Goal: Task Accomplishment & Management: Manage account settings

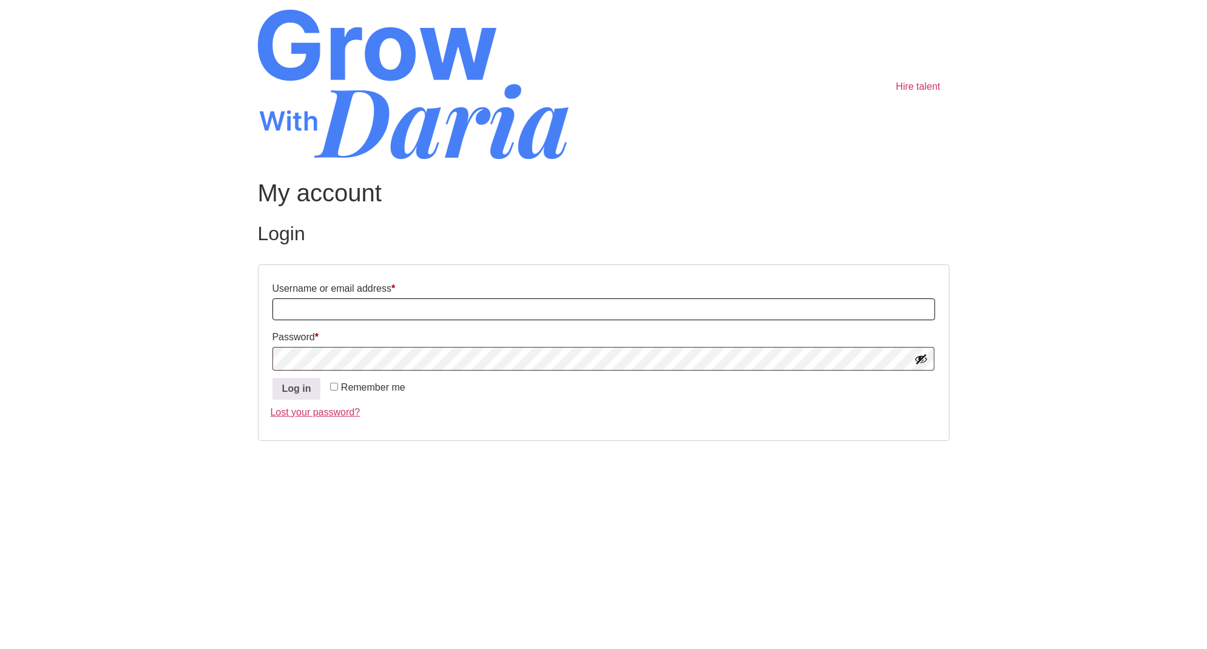
click at [392, 309] on input "Username or email address * Required" at bounding box center [603, 309] width 662 height 22
paste input "shobhitm_81@yahoo.com"
type input "shobhitm_81@yahoo.com"
click at [294, 392] on button "Log in" at bounding box center [296, 389] width 49 height 22
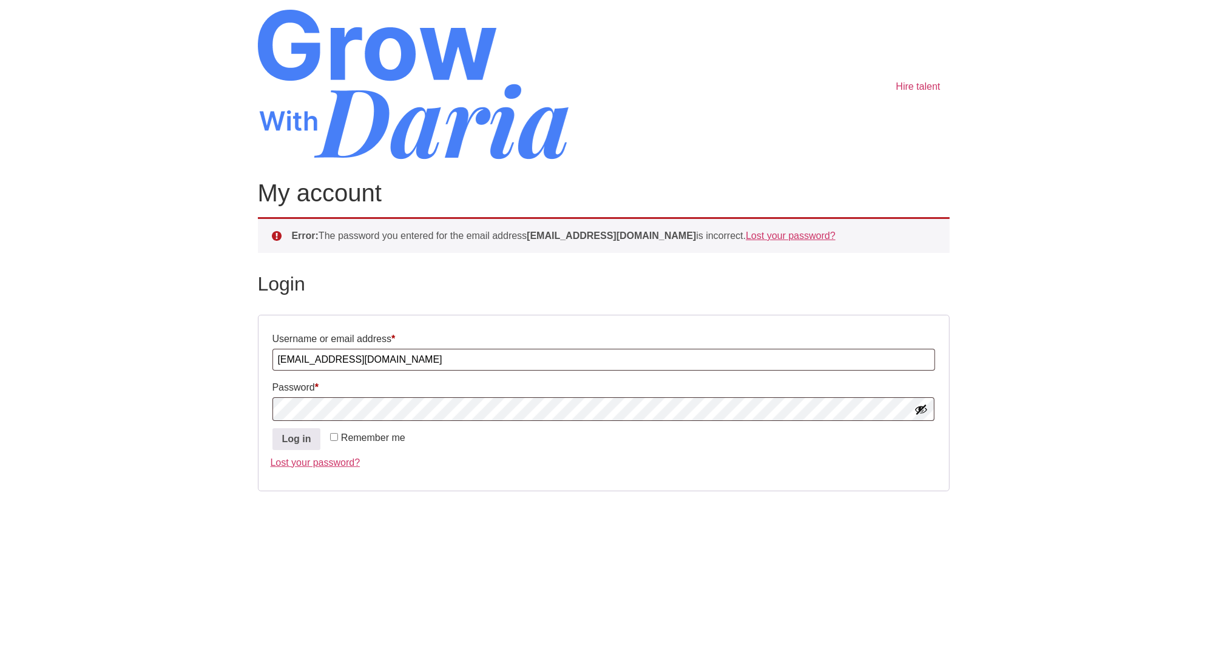
click at [921, 403] on button "Show password" at bounding box center [920, 409] width 13 height 13
click at [422, 353] on input "shobhitm_81@yahoo.com" at bounding box center [603, 360] width 662 height 22
paste input ".mathur-7644"
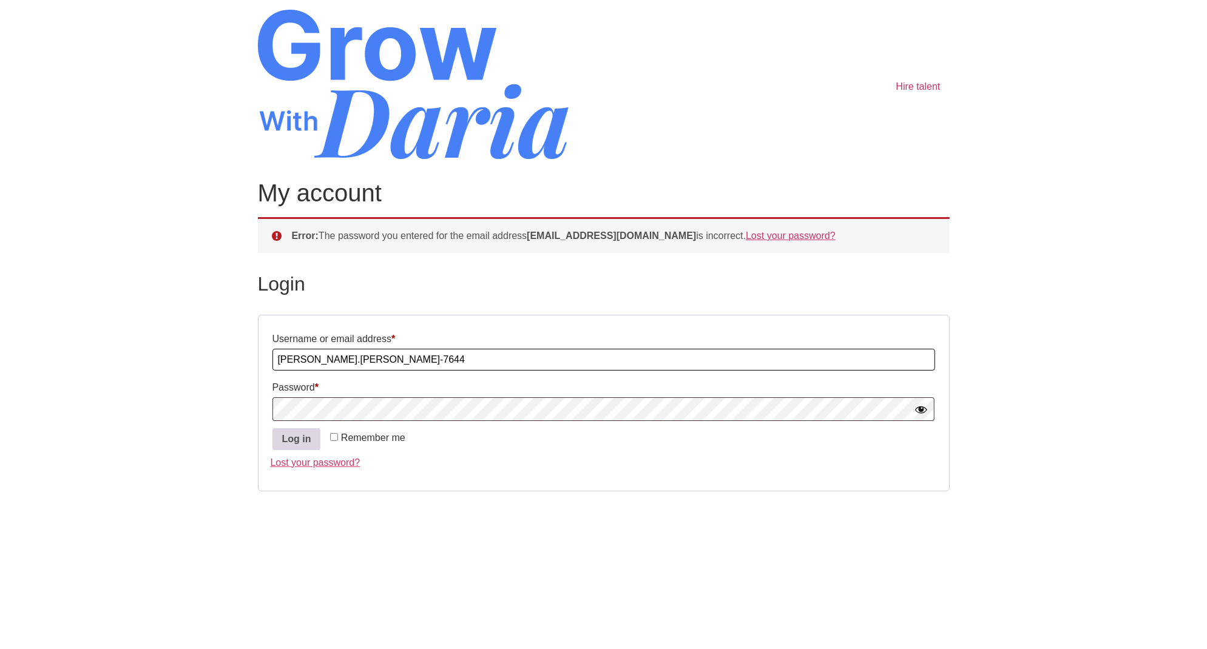
type input "shobhit.mathur-7644"
click at [294, 445] on button "Log in" at bounding box center [296, 439] width 49 height 22
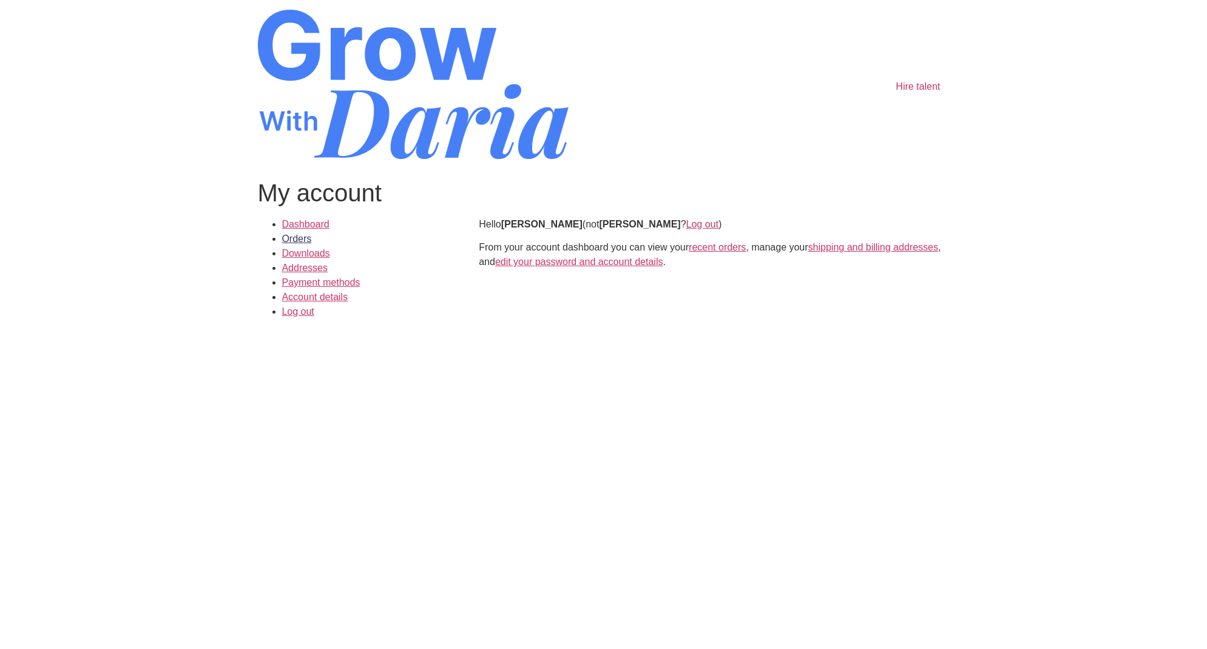
click at [306, 237] on link "Orders" at bounding box center [297, 239] width 30 height 10
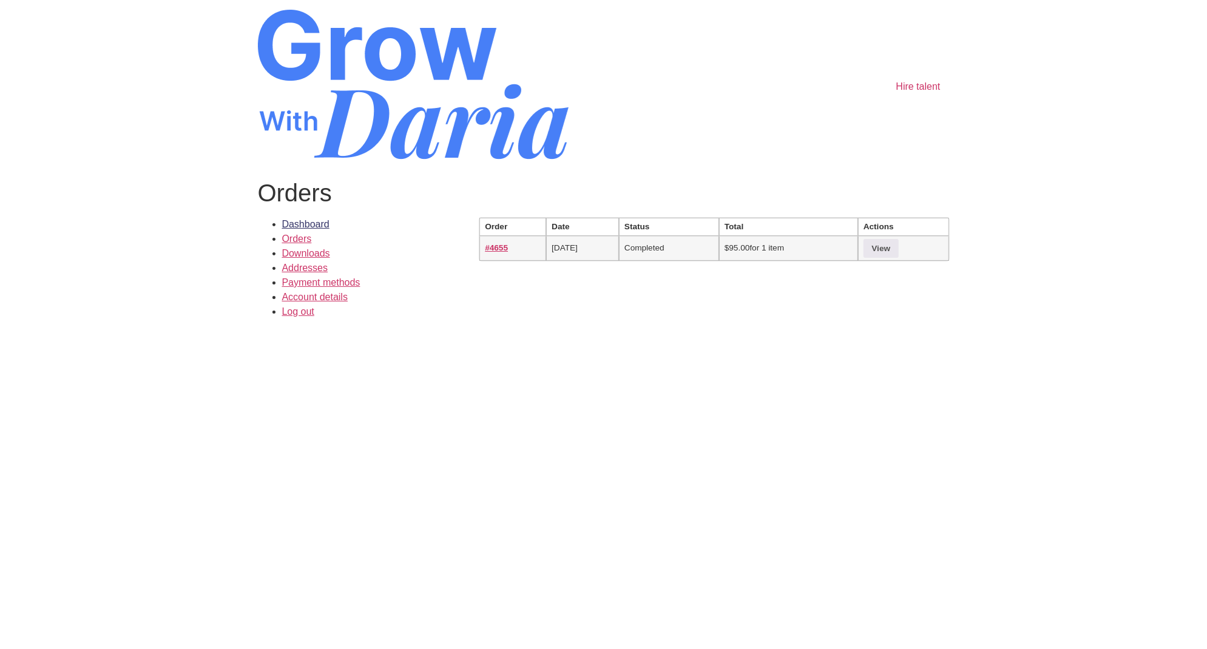
drag, startPoint x: 0, startPoint y: 0, endPoint x: 312, endPoint y: 221, distance: 382.1
click at [312, 221] on link "Dashboard" at bounding box center [305, 224] width 47 height 10
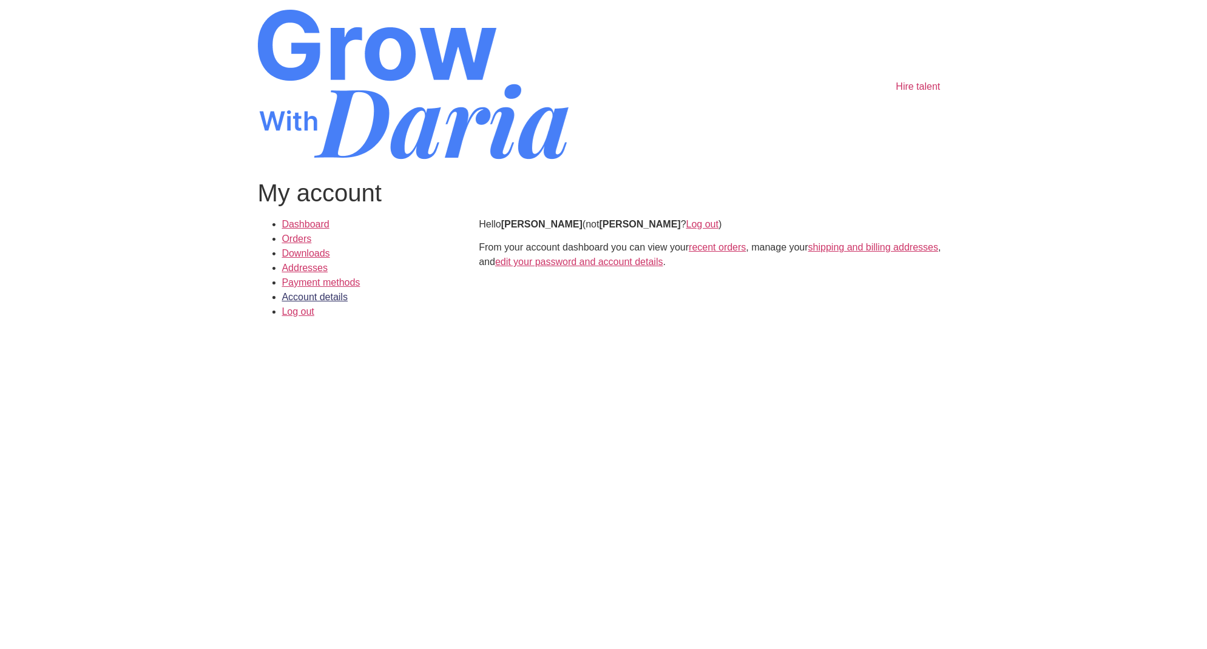
click at [303, 293] on link "Account details" at bounding box center [315, 297] width 66 height 10
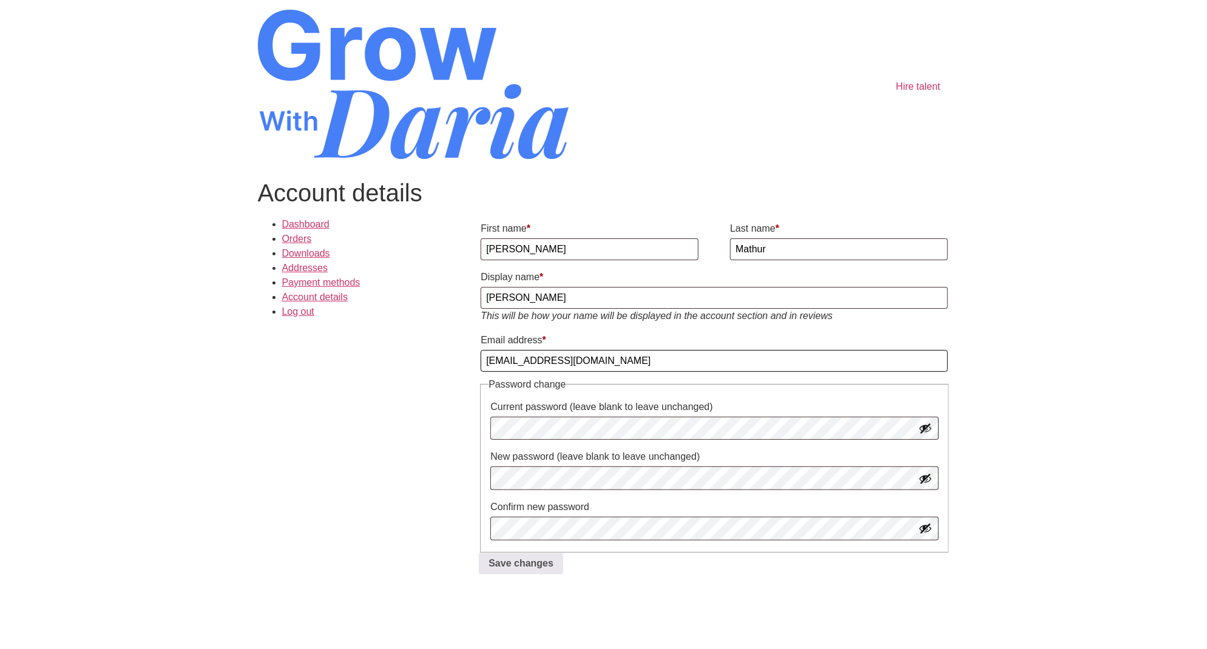
click at [527, 369] on input "mshobhit81@yahoo.com" at bounding box center [713, 361] width 466 height 22
type input "[EMAIL_ADDRESS][DOMAIN_NAME]"
click at [540, 565] on button "Save changes" at bounding box center [521, 564] width 84 height 22
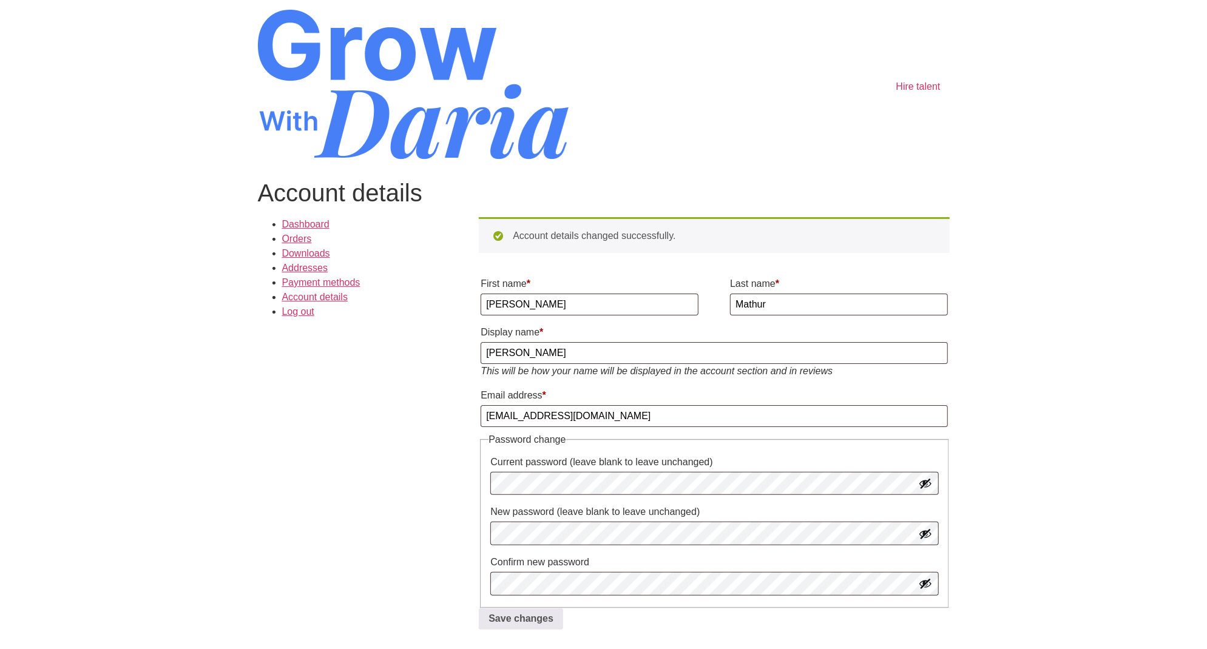
click at [925, 490] on button "Show password" at bounding box center [924, 483] width 13 height 13
click at [925, 487] on button "Hide password" at bounding box center [924, 483] width 13 height 13
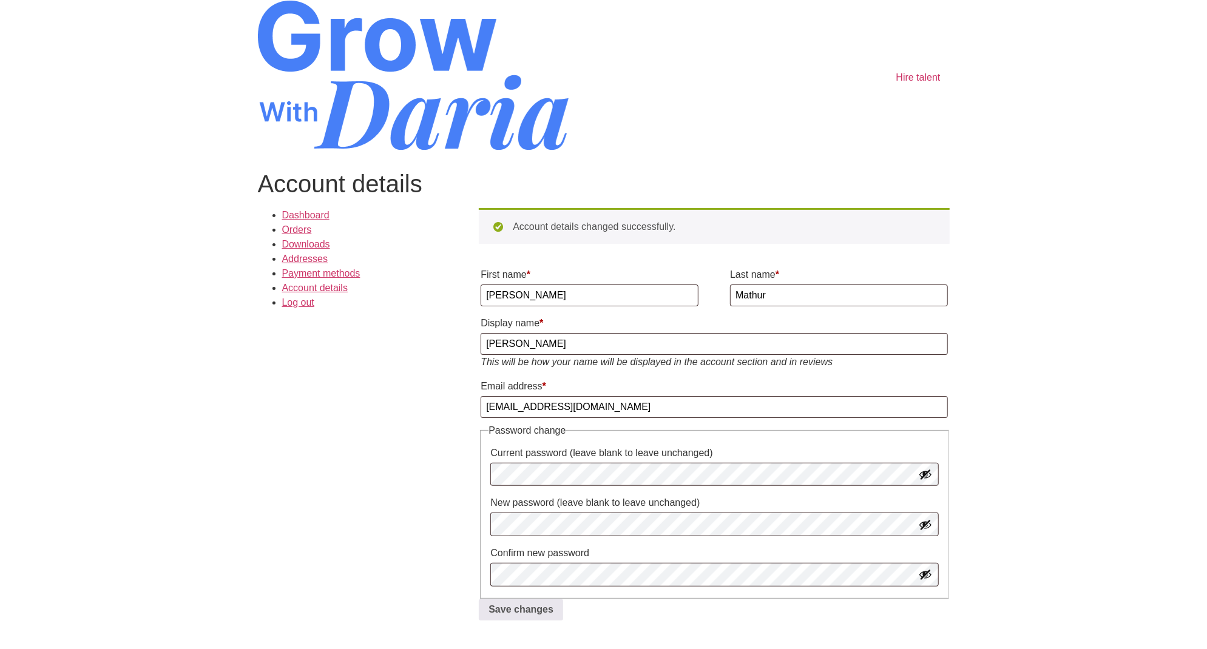
click at [425, 528] on div "Dashboard Orders Downloads Addresses Payment methods Account details Log out Ac…" at bounding box center [604, 419] width 692 height 422
click at [928, 479] on button "Show password" at bounding box center [924, 474] width 13 height 13
